Goal: Find specific page/section: Find specific page/section

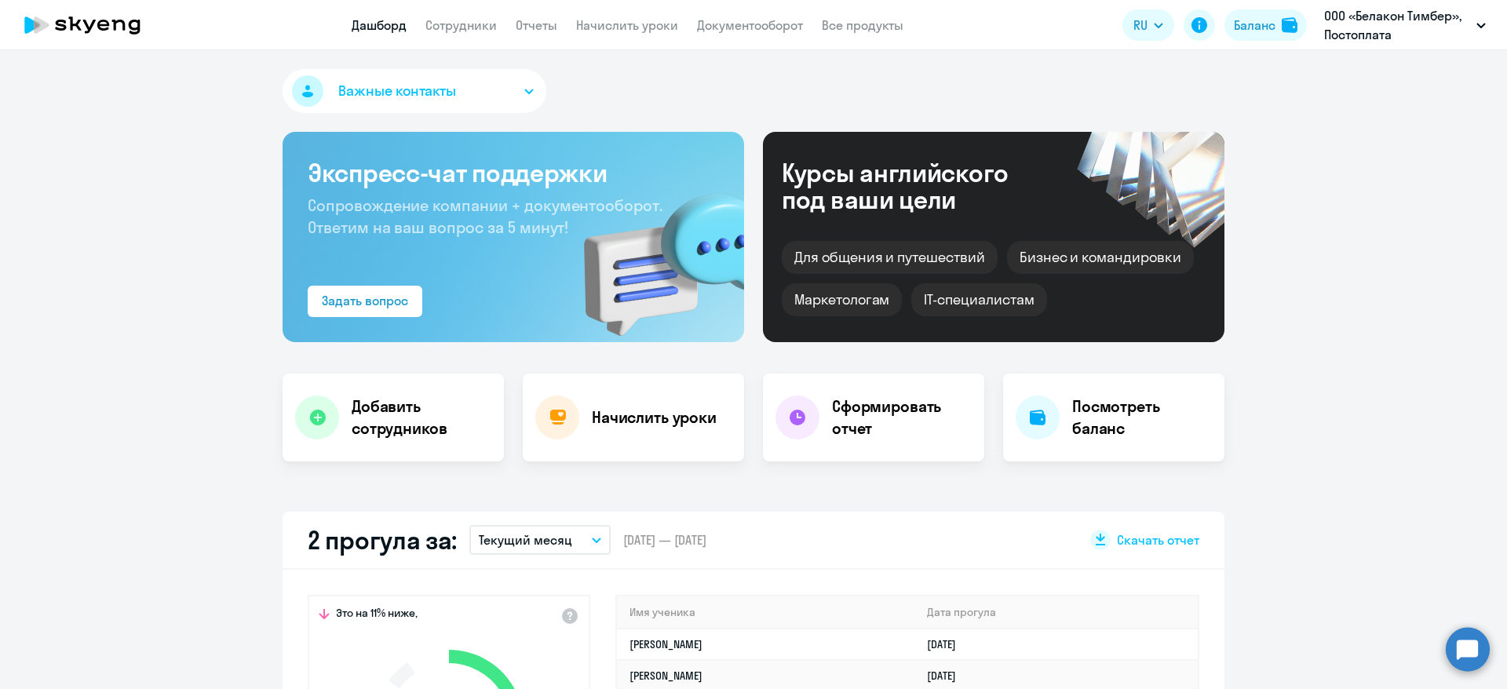
select select "30"
click at [470, 23] on link "Сотрудники" at bounding box center [461, 25] width 71 height 16
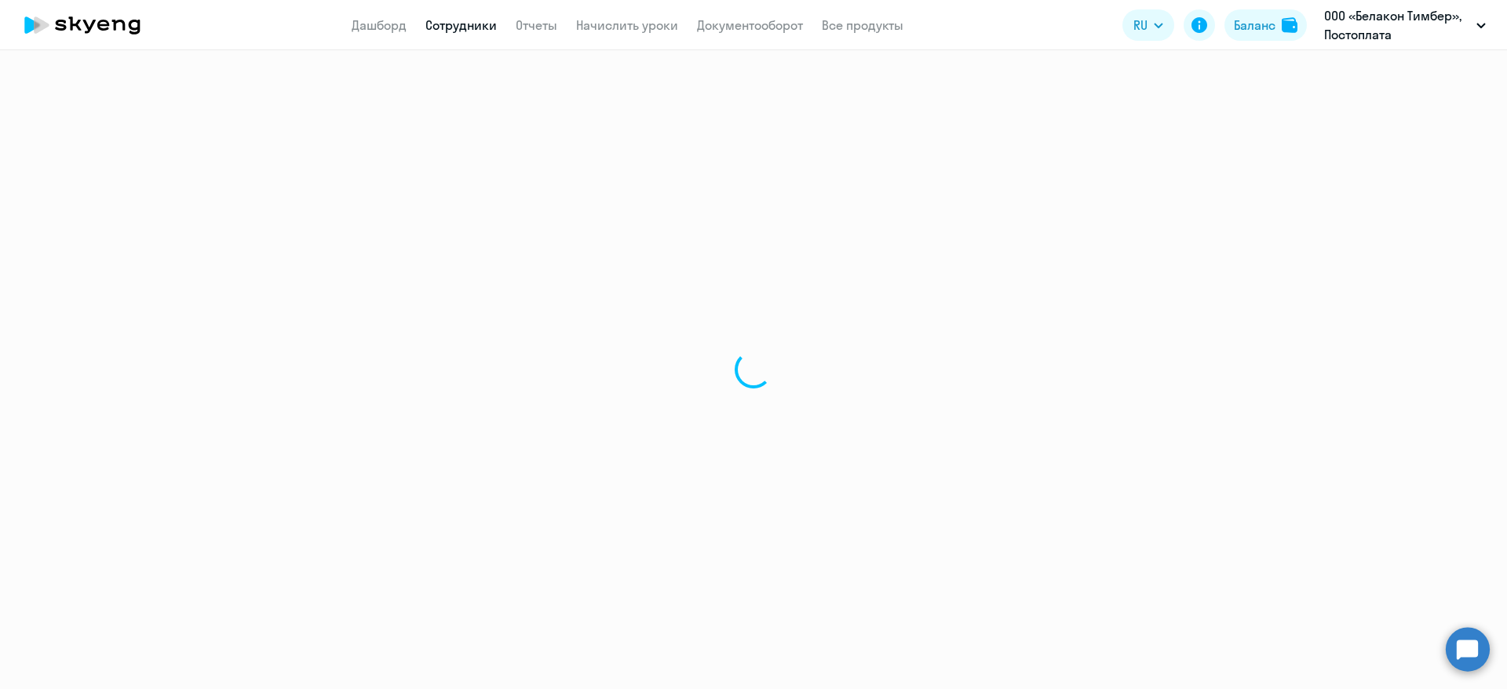
select select "30"
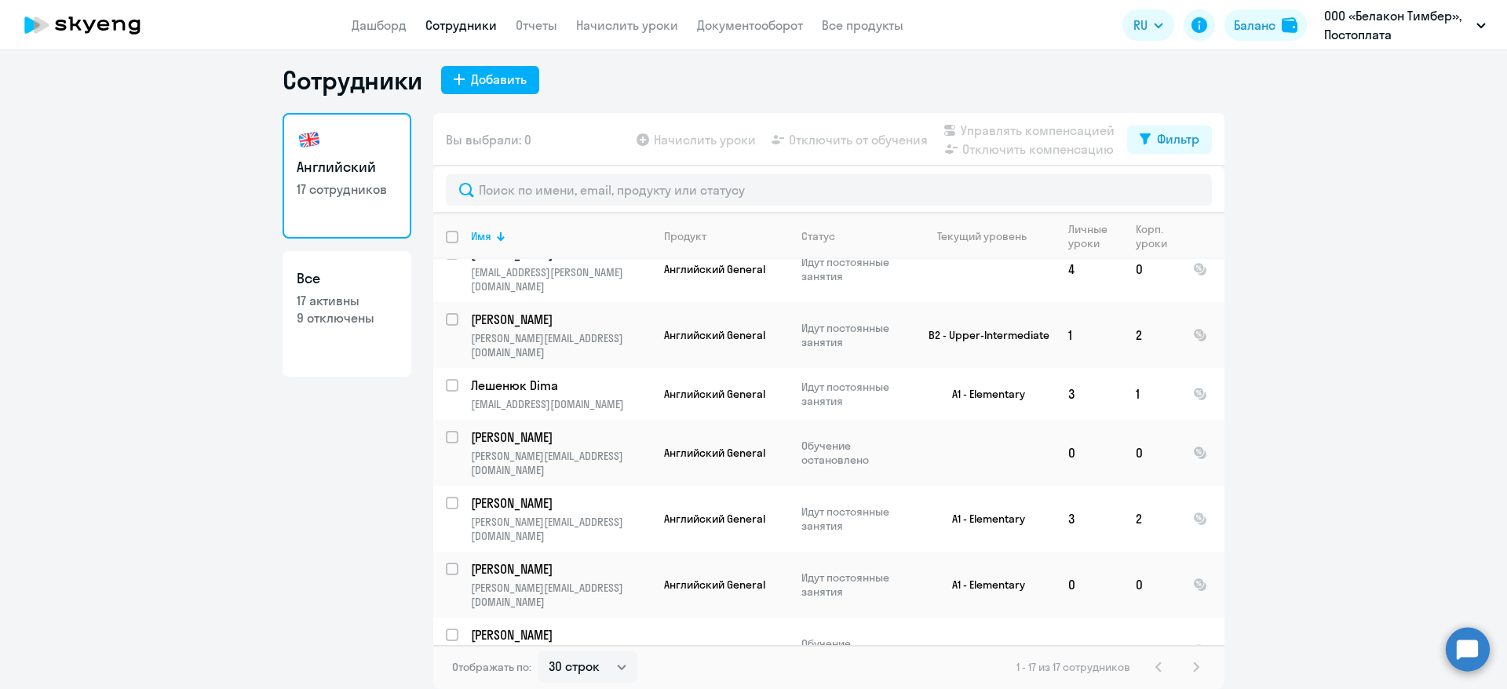
scroll to position [259, 0]
